Goal: Task Accomplishment & Management: Manage account settings

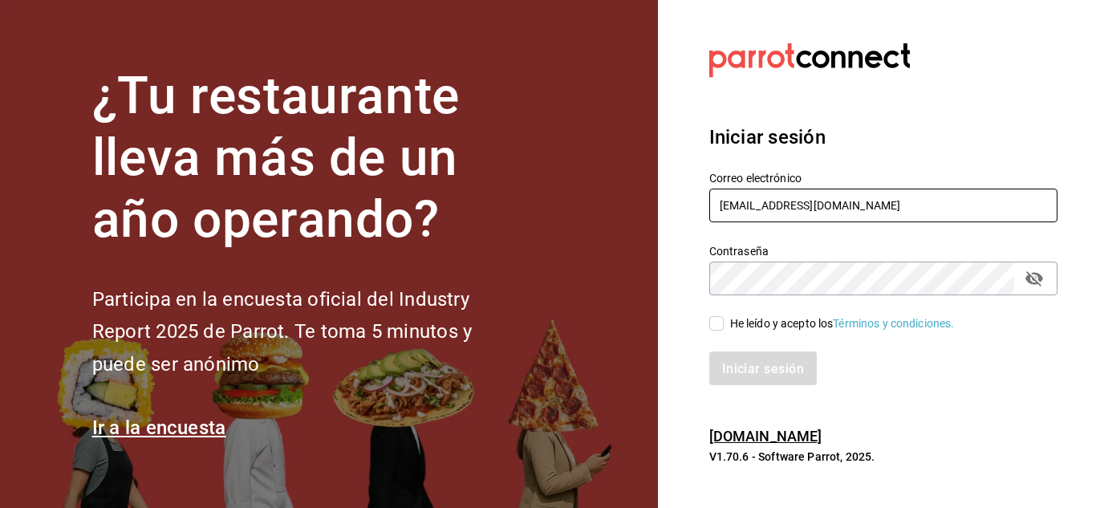
drag, startPoint x: 863, startPoint y: 203, endPoint x: 684, endPoint y: 203, distance: 178.9
click at [684, 203] on section "Datos incorrectos. Verifica que tu Correo o Contraseña [PERSON_NAME] escritos. …" at bounding box center [877, 254] width 438 height 508
type input "[EMAIL_ADDRESS][DOMAIN_NAME]"
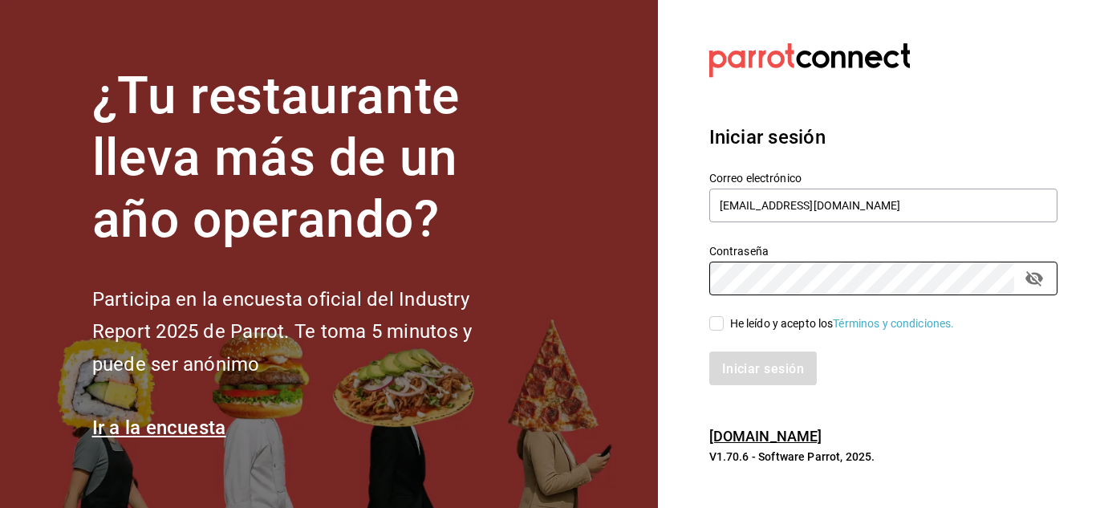
click at [1005, 368] on div "Iniciar sesión" at bounding box center [883, 368] width 348 height 34
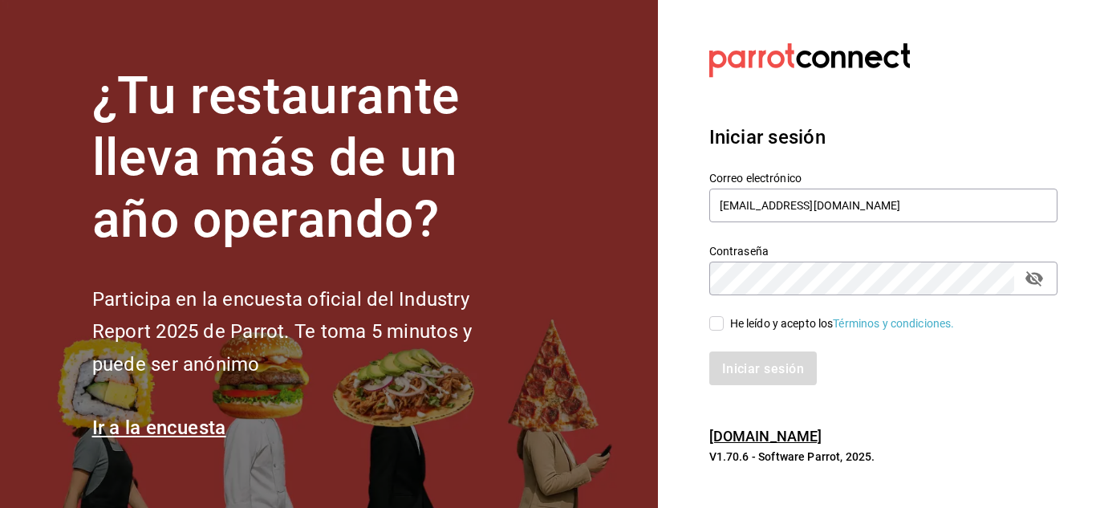
click at [1034, 282] on icon "campo de contraseña" at bounding box center [1034, 278] width 19 height 19
click at [722, 318] on input "He leído y acepto los Términos y condiciones." at bounding box center [716, 323] width 14 height 14
checkbox input "true"
click at [756, 371] on font "Iniciar sesión" at bounding box center [764, 367] width 82 height 15
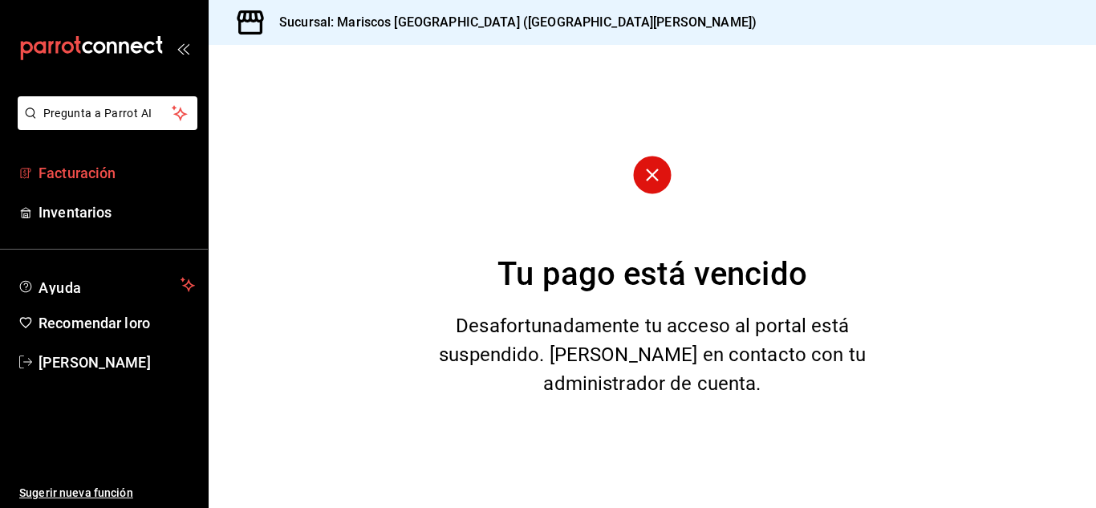
click at [116, 175] on font "Facturación" at bounding box center [77, 172] width 77 height 17
